Goal: Information Seeking & Learning: Learn about a topic

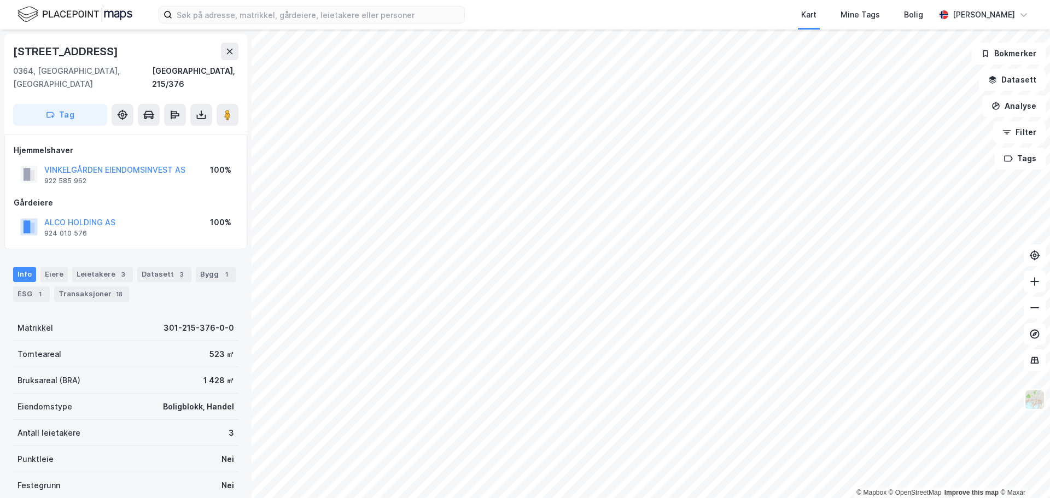
scroll to position [97, 0]
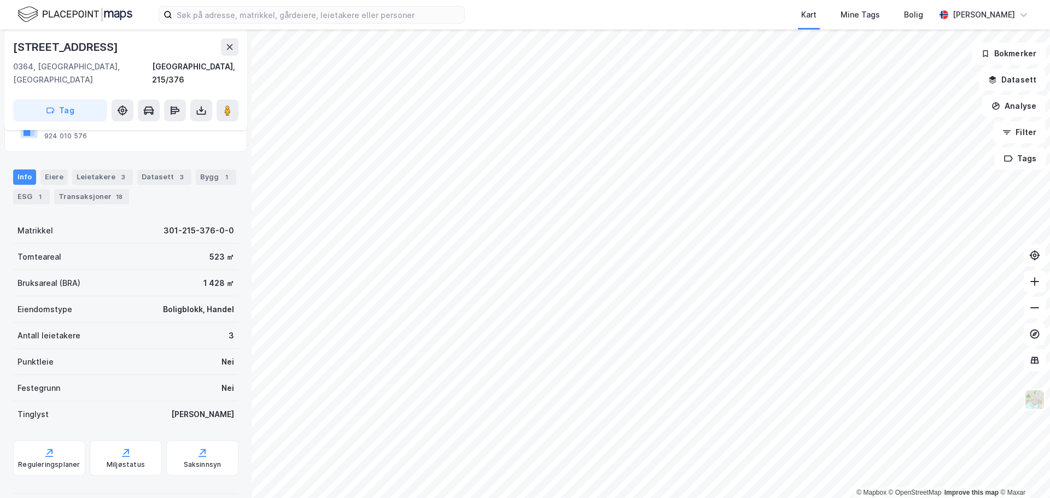
drag, startPoint x: 151, startPoint y: 224, endPoint x: 98, endPoint y: 188, distance: 64.5
click at [98, 189] on div "Transaksjoner 18" at bounding box center [91, 196] width 75 height 15
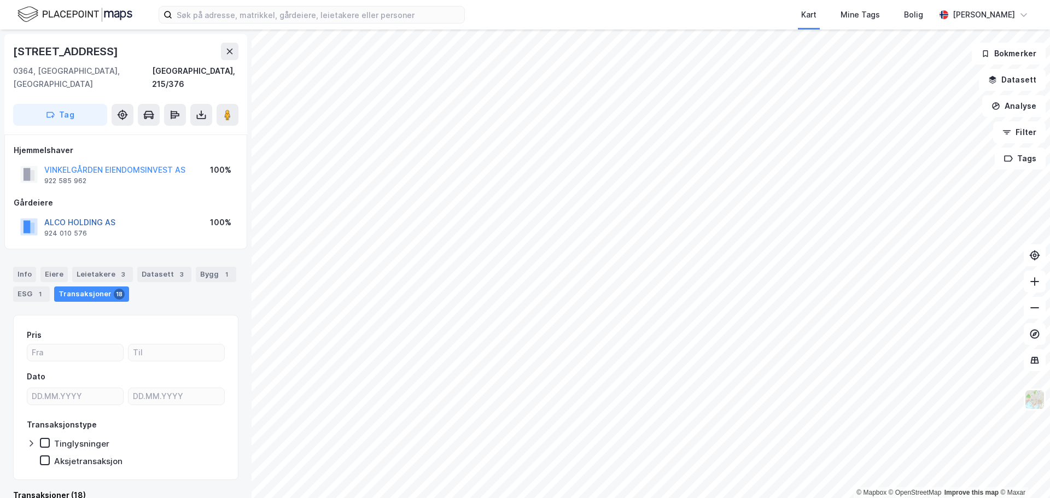
click at [0, 0] on button "ALCO HOLDING AS" at bounding box center [0, 0] width 0 height 0
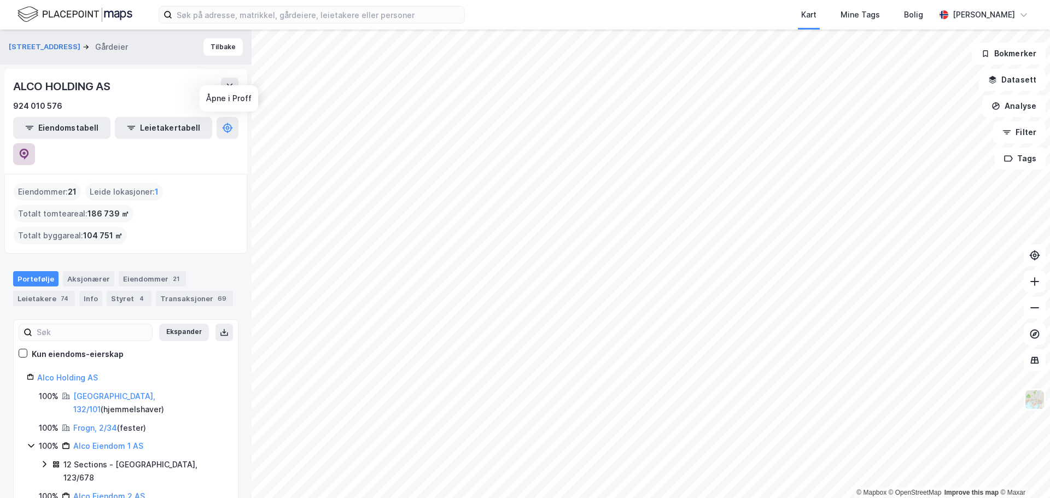
click at [30, 149] on icon at bounding box center [24, 154] width 11 height 11
click at [203, 47] on button "Tilbake" at bounding box center [222, 46] width 39 height 17
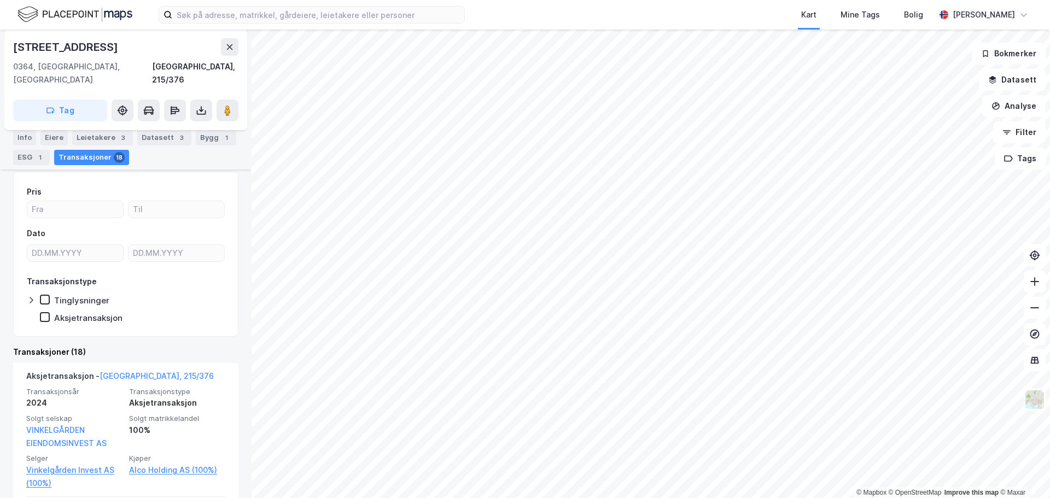
scroll to position [141, 0]
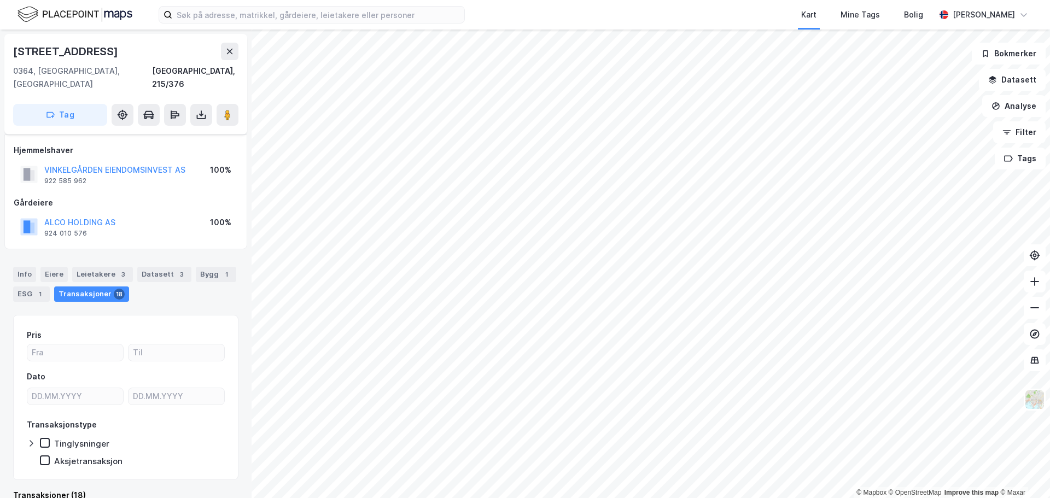
scroll to position [5, 0]
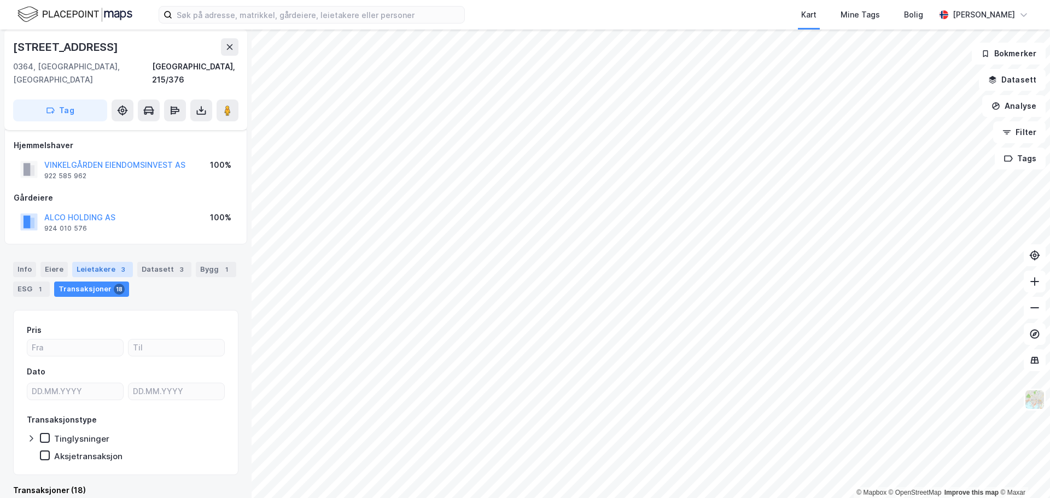
click at [98, 262] on div "Leietakere 3" at bounding box center [102, 269] width 61 height 15
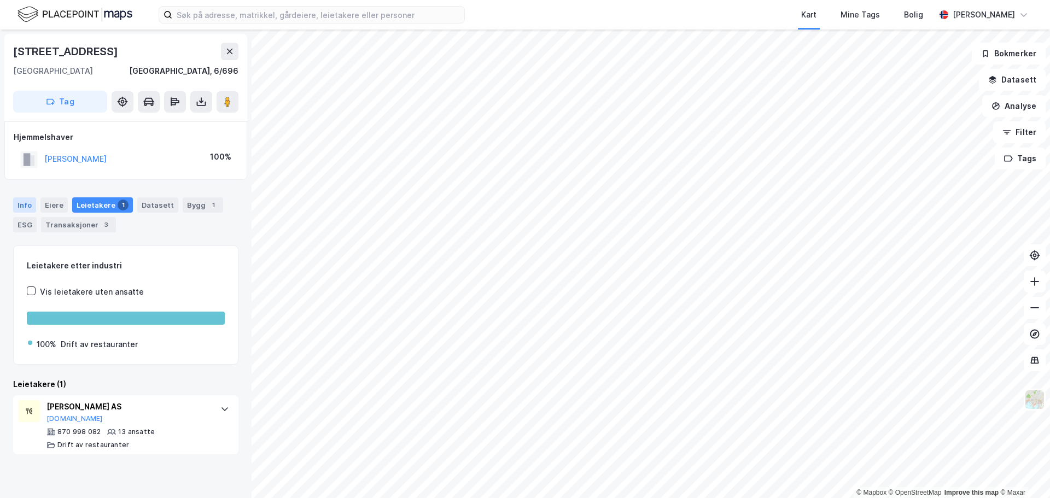
click at [29, 210] on div "Info" at bounding box center [24, 204] width 23 height 15
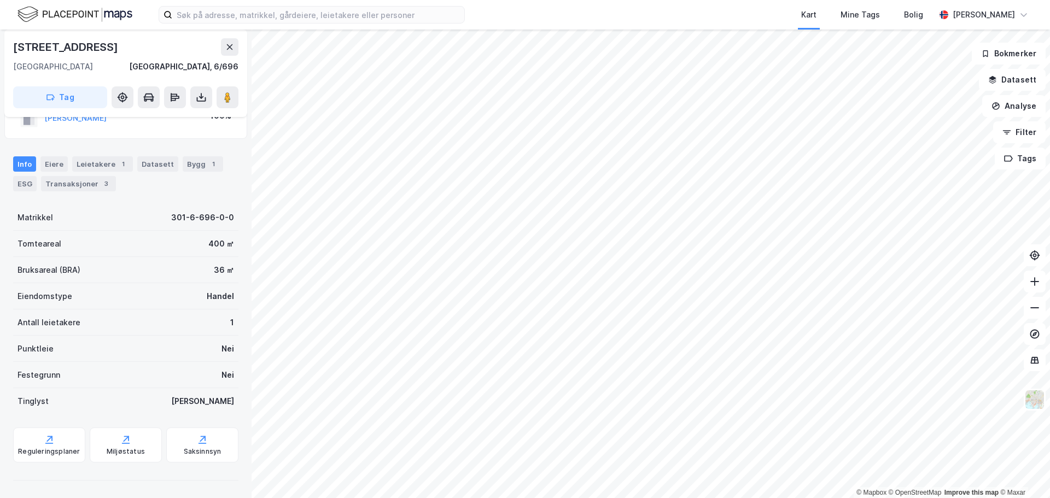
scroll to position [40, 0]
click at [48, 163] on div "Eiere" at bounding box center [53, 164] width 27 height 15
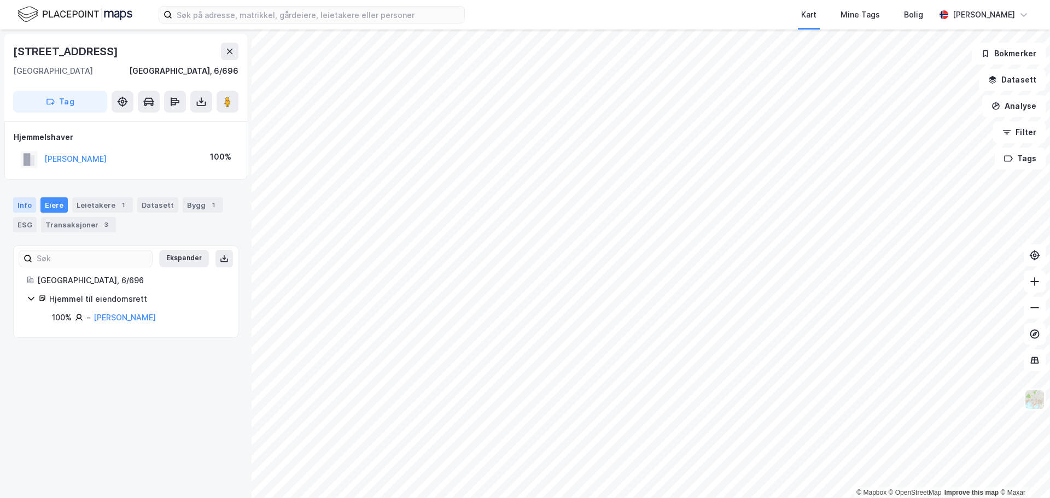
click at [20, 203] on div "Info" at bounding box center [24, 204] width 23 height 15
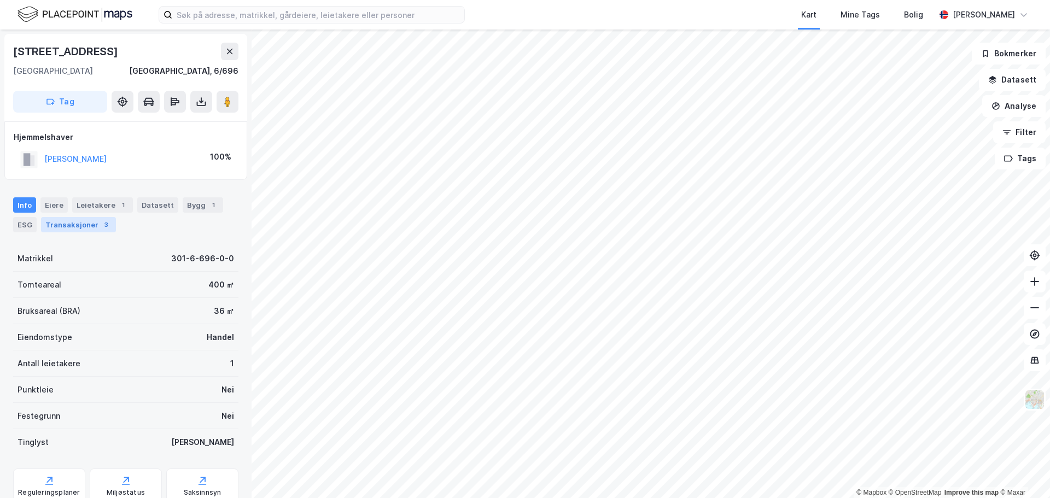
click at [78, 225] on div "Transaksjoner 3" at bounding box center [78, 224] width 75 height 15
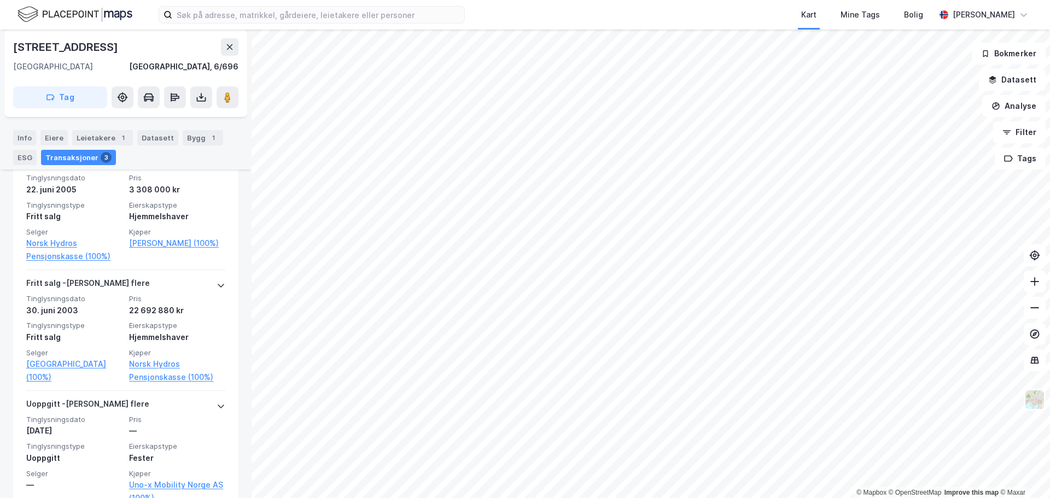
scroll to position [314, 0]
